Goal: Participate in discussion: Engage in conversation with other users on a specific topic

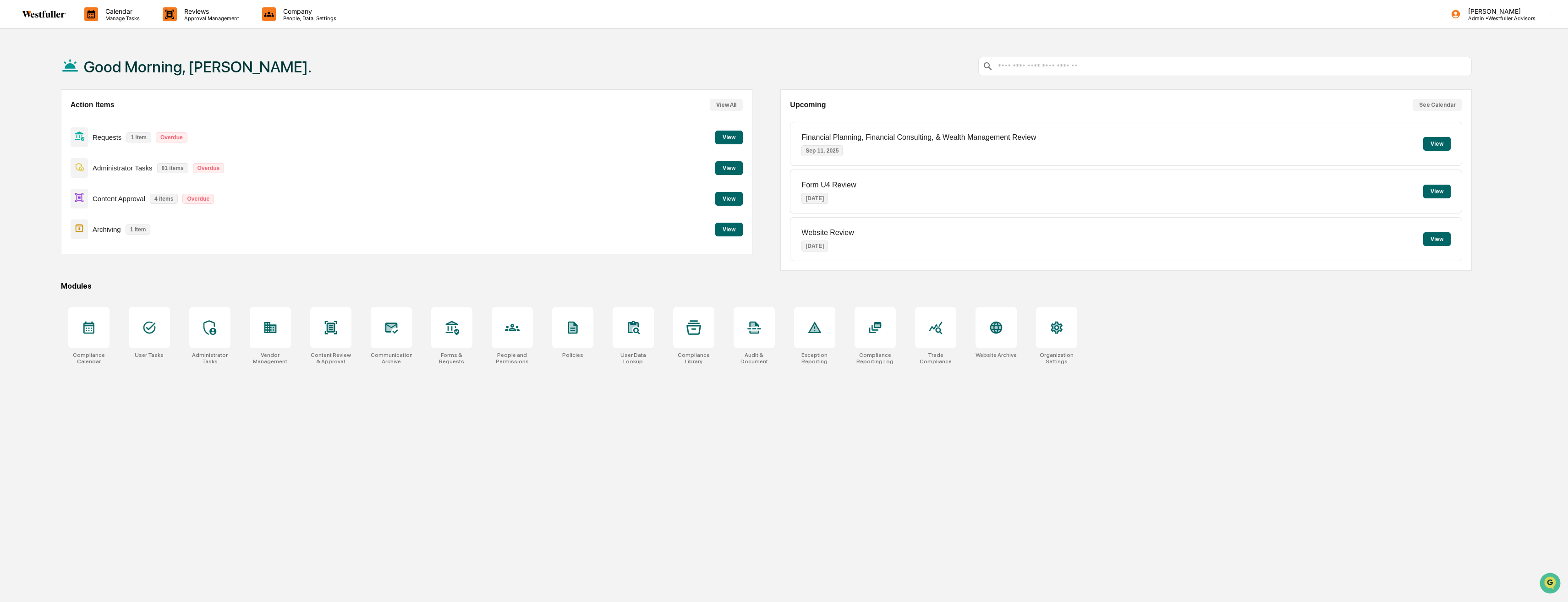
click at [728, 194] on button "View" at bounding box center [729, 198] width 27 height 14
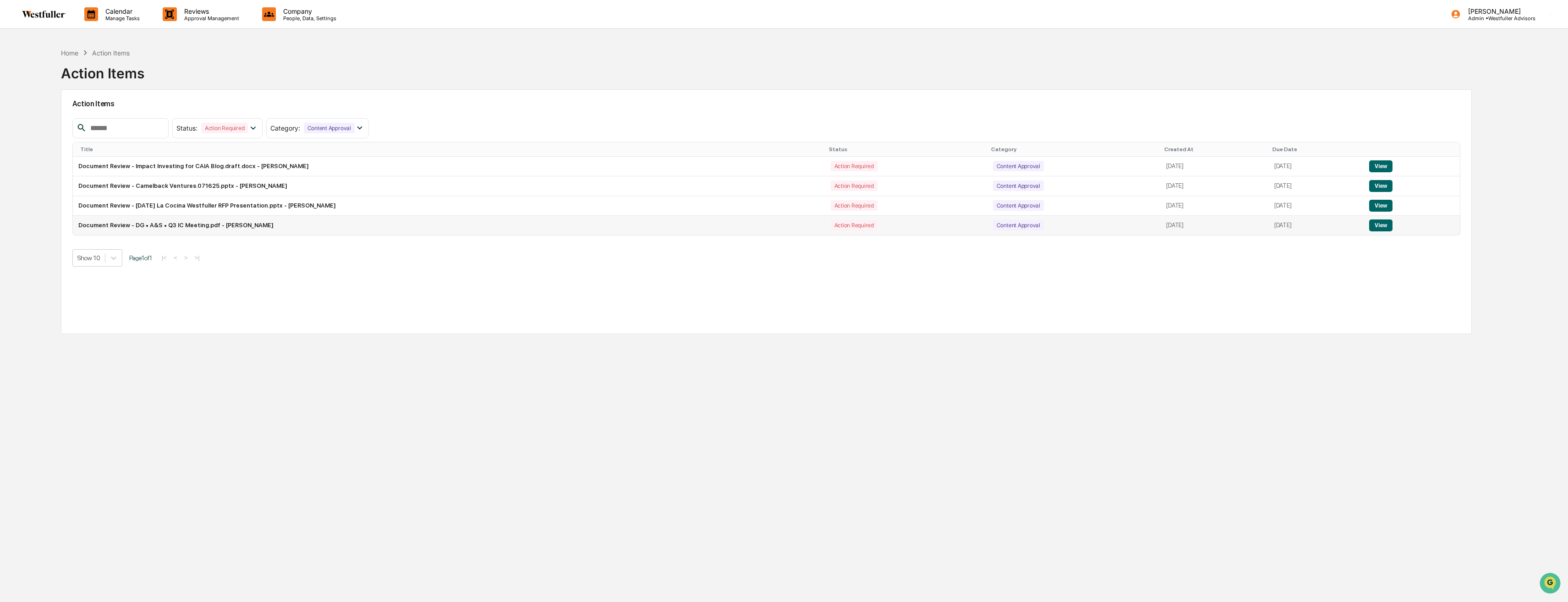
click at [1389, 224] on button "View" at bounding box center [1381, 226] width 23 height 12
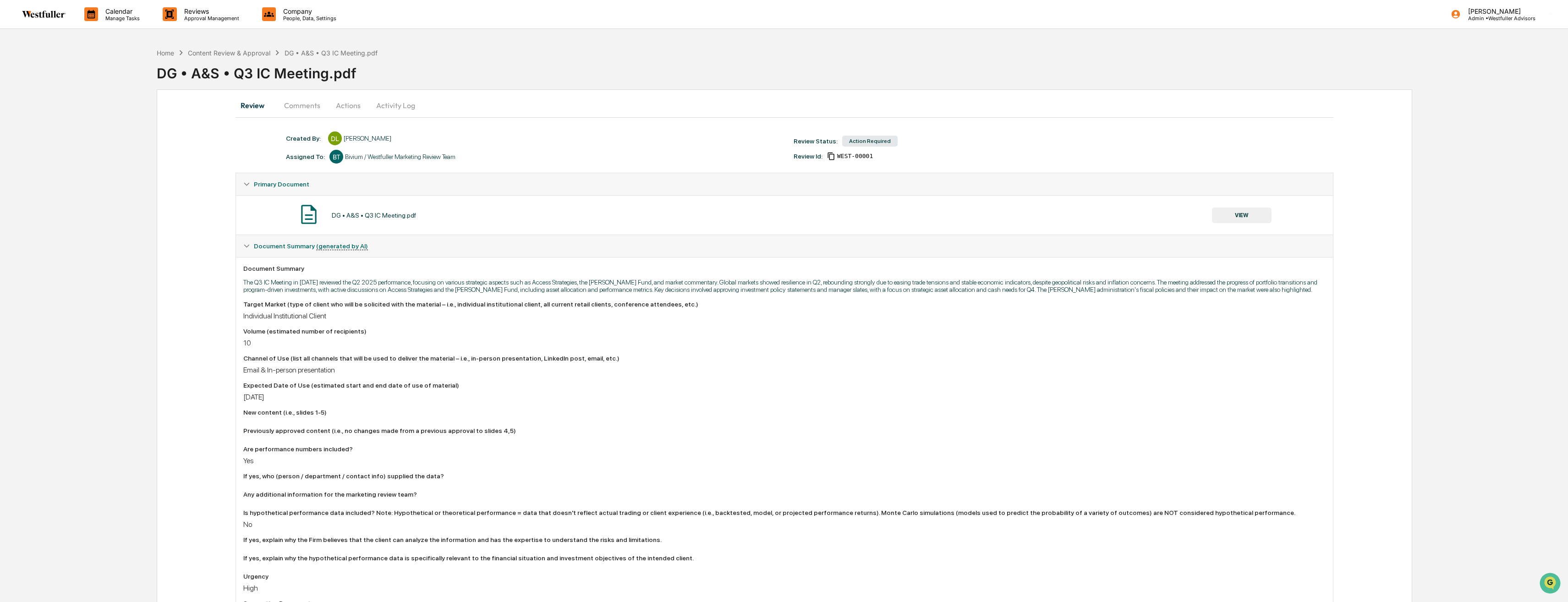
click at [361, 101] on button "Actions" at bounding box center [349, 106] width 42 height 22
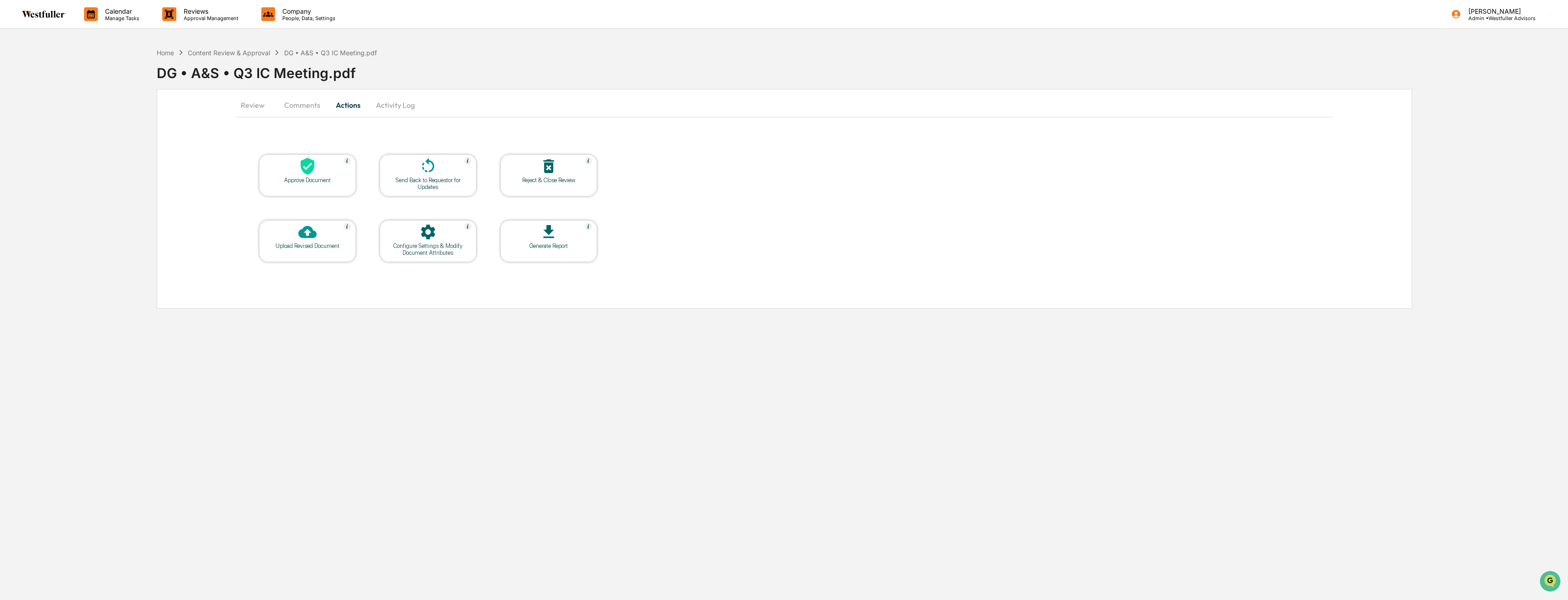
click at [280, 106] on button "Comments" at bounding box center [302, 105] width 51 height 22
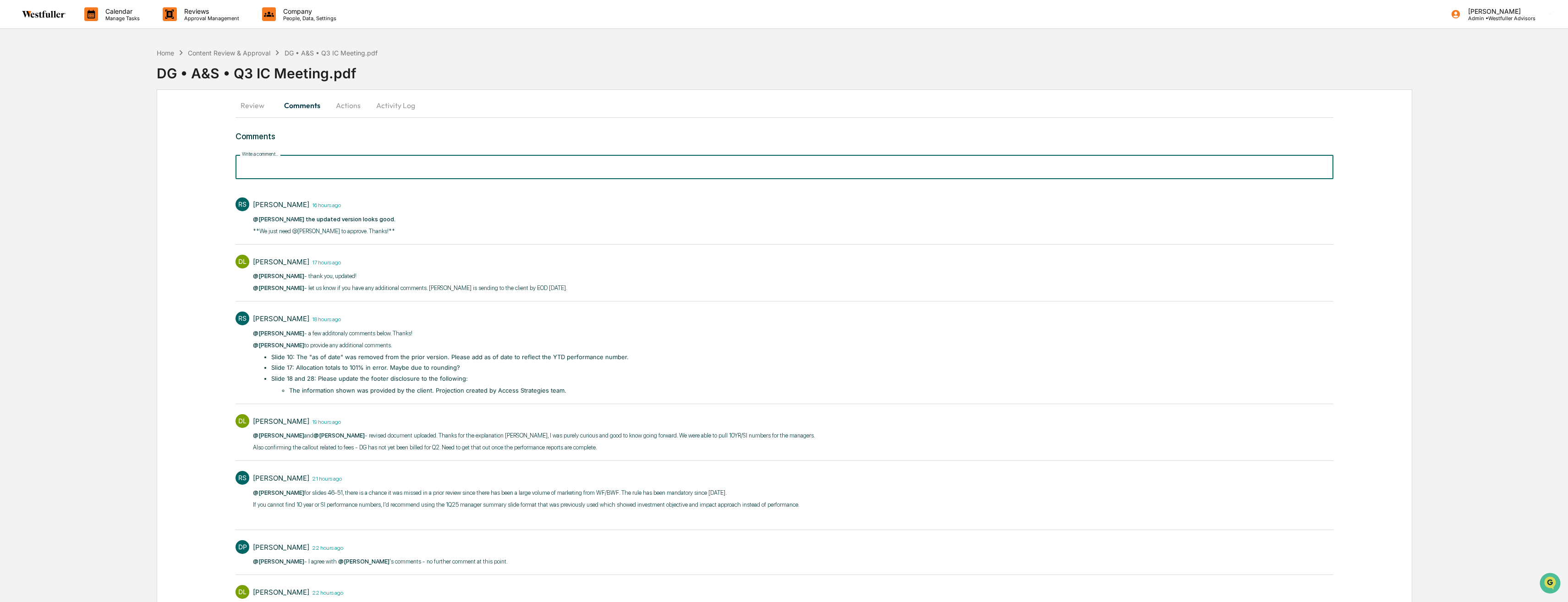
click at [374, 176] on input "Write a comment..." at bounding box center [785, 167] width 1098 height 24
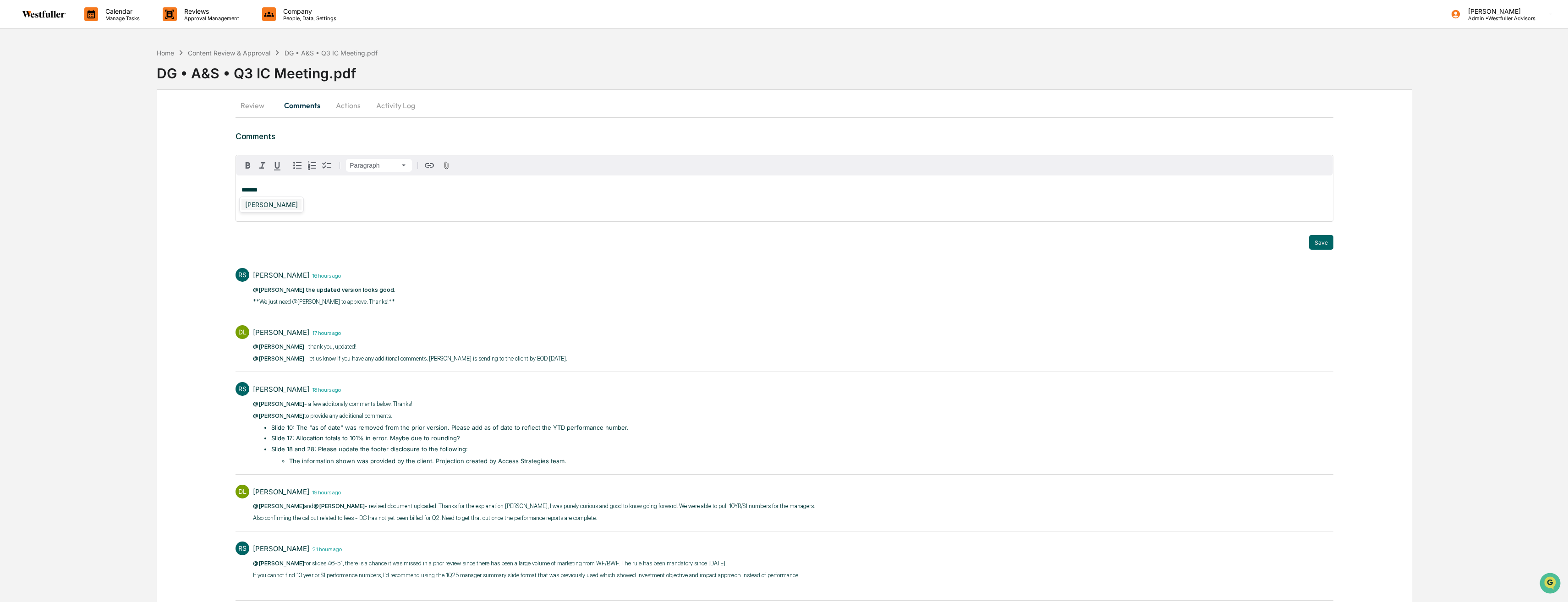
click at [257, 209] on div "[PERSON_NAME]" at bounding box center [272, 205] width 60 height 12
click at [249, 201] on div "[PERSON_NAME]" at bounding box center [272, 205] width 60 height 12
